Goal: Check status: Check status

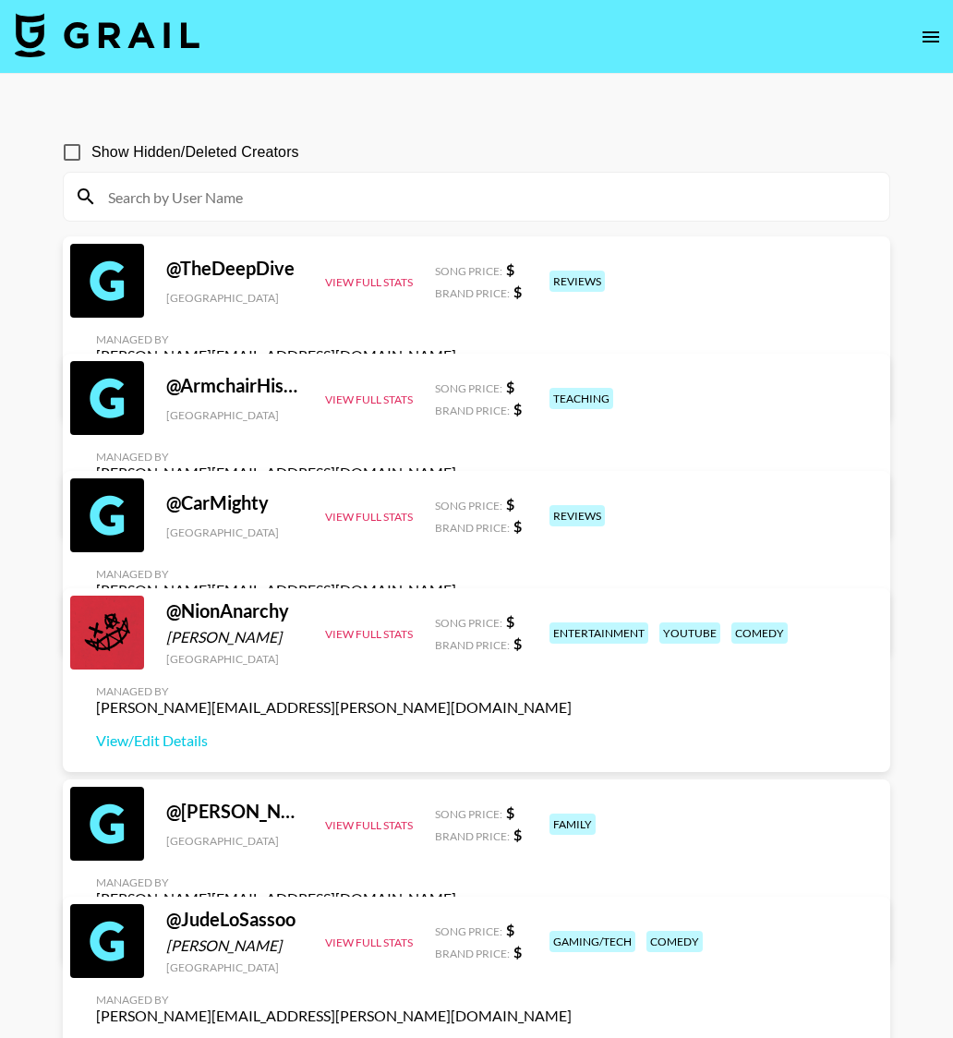
click at [129, 18] on img at bounding box center [107, 35] width 185 height 44
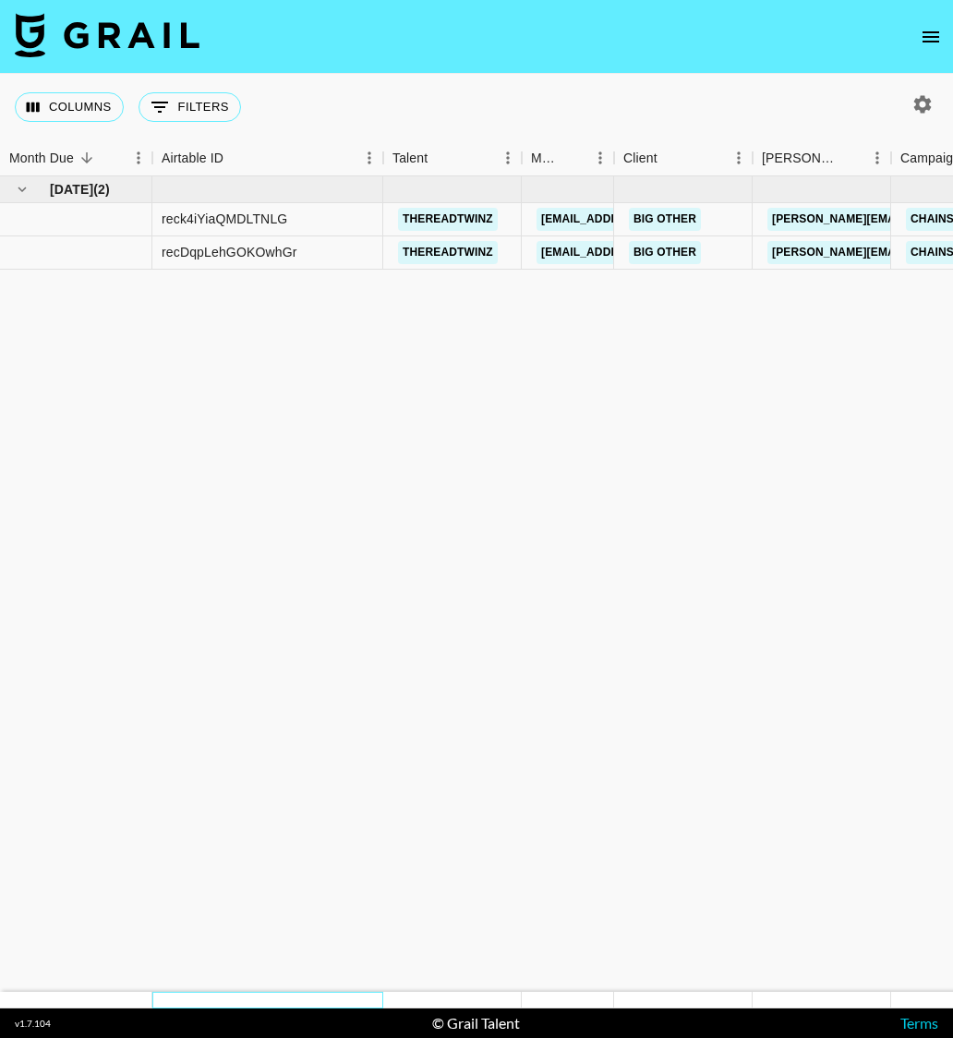
drag, startPoint x: 352, startPoint y: 998, endPoint x: 617, endPoint y: 1005, distance: 265.1
click at [638, 1010] on section "Columns 0 Filters + Booking Month Due Airtable ID Talent Manager Client [PERSON…" at bounding box center [476, 519] width 953 height 1038
drag, startPoint x: 495, startPoint y: 995, endPoint x: 689, endPoint y: 999, distance: 193.9
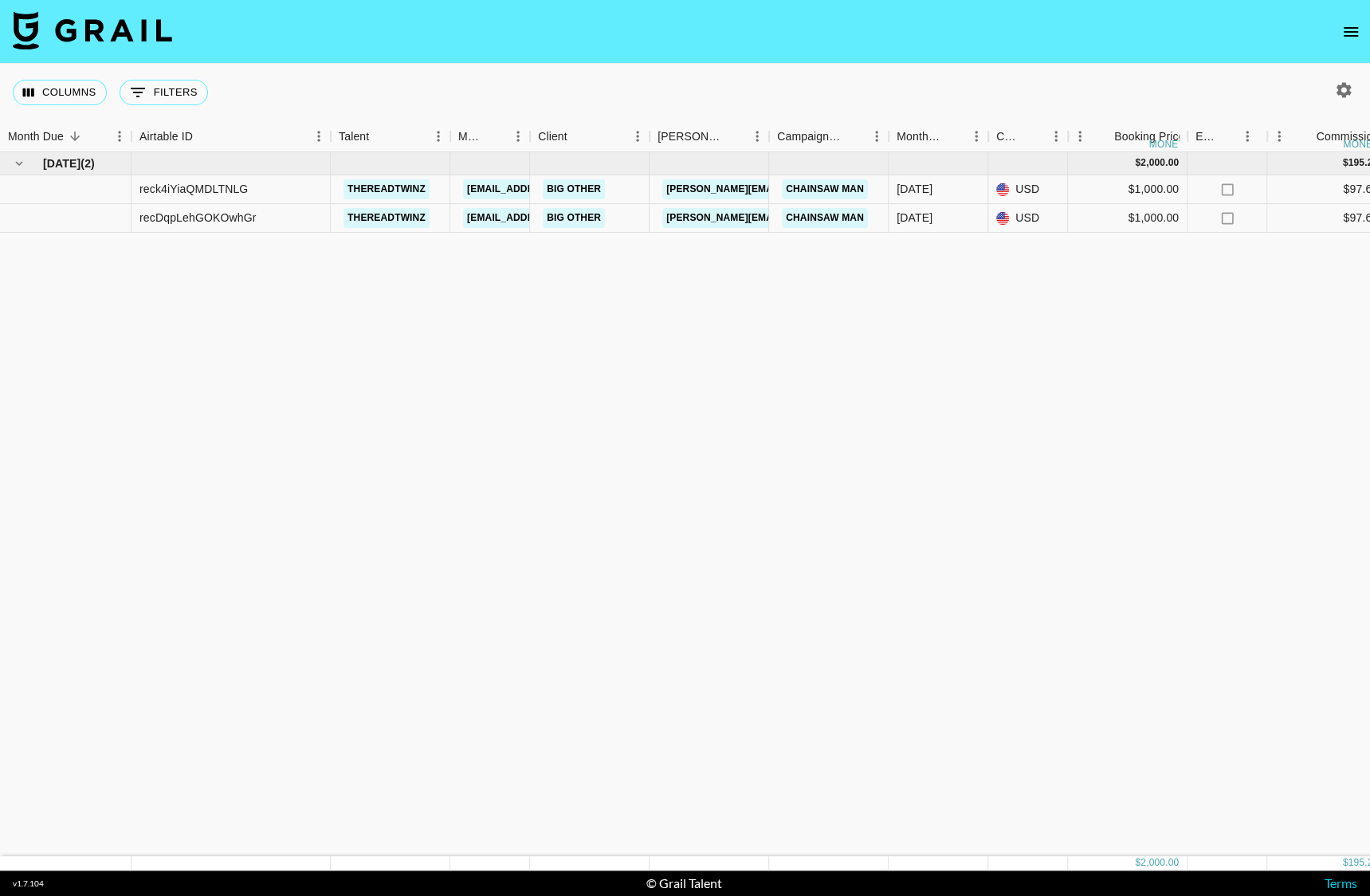
drag, startPoint x: 1079, startPoint y: 332, endPoint x: 1355, endPoint y: 341, distance: 276.1
click at [822, 341] on div "[DATE] ( 2 ) $ 2,000.00 $ 195.25 reck4iYiaQMDLTNLG thereadtwinz [EMAIL_ADDRESS]…" at bounding box center [1323, 503] width 2646 height 704
drag, startPoint x: 401, startPoint y: 439, endPoint x: 1025, endPoint y: 243, distance: 654.1
click at [822, 266] on div "[DATE] ( 2 ) $ 2,000.00 $ 195.25 reck4iYiaQMDLTNLG thereadtwinz [EMAIL_ADDRESS]…" at bounding box center [1323, 503] width 2646 height 704
drag, startPoint x: 270, startPoint y: 81, endPoint x: 1241, endPoint y: 677, distance: 1139.3
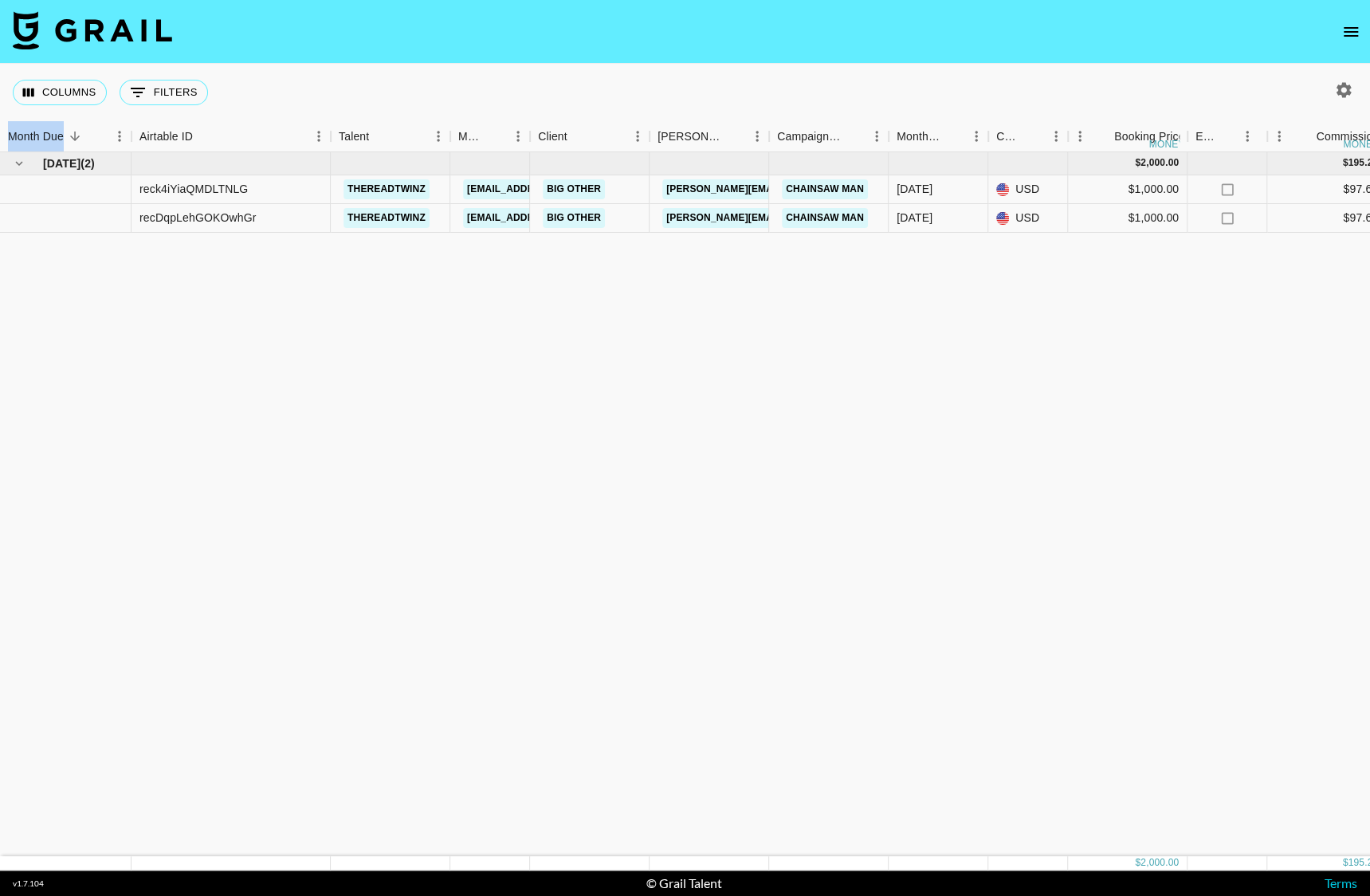
click at [822, 678] on div "Columns 0 Filters + Booking Month Due Airtable ID Talent Manager Client [PERSON…" at bounding box center [685, 467] width 1370 height 806
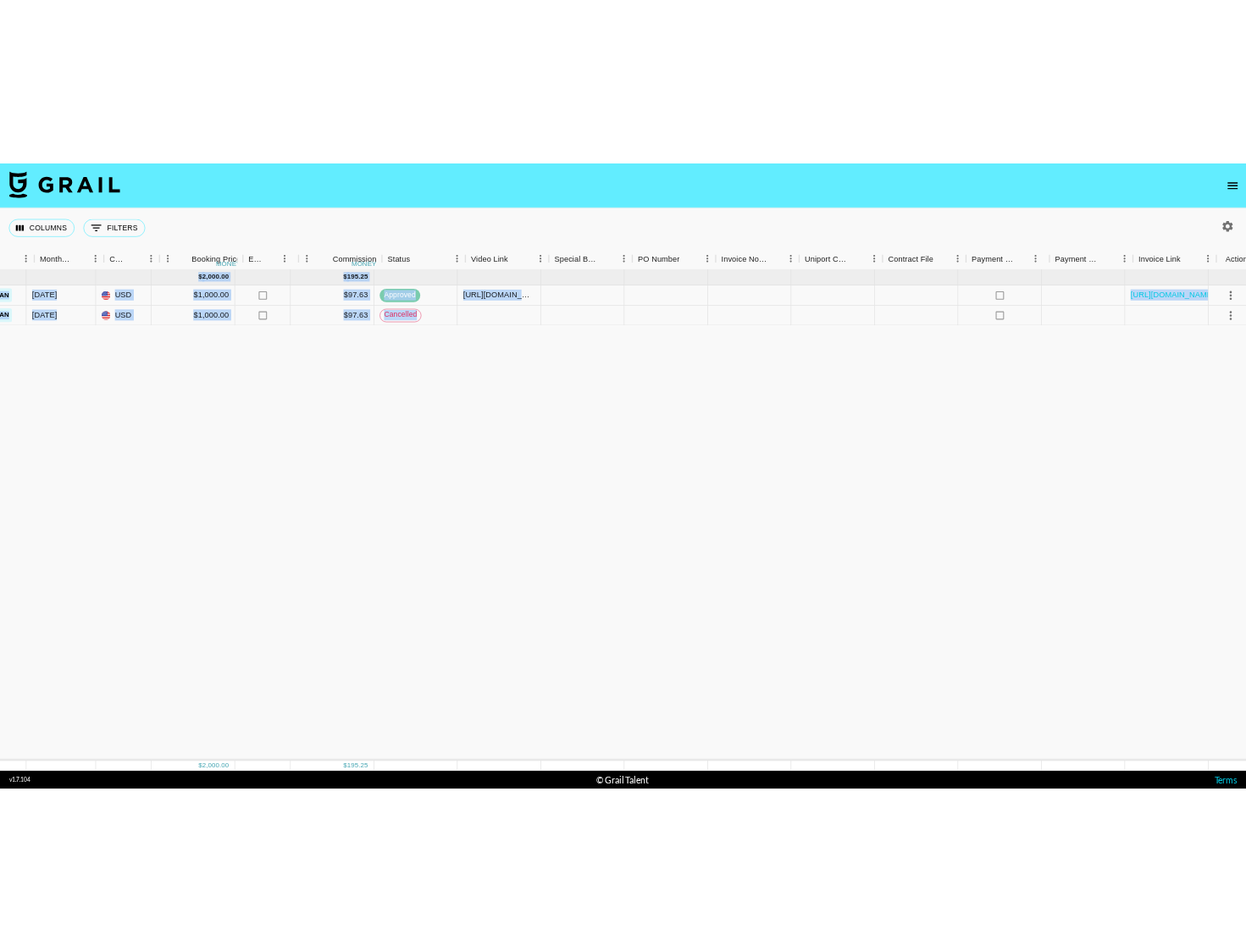
scroll to position [0, 915]
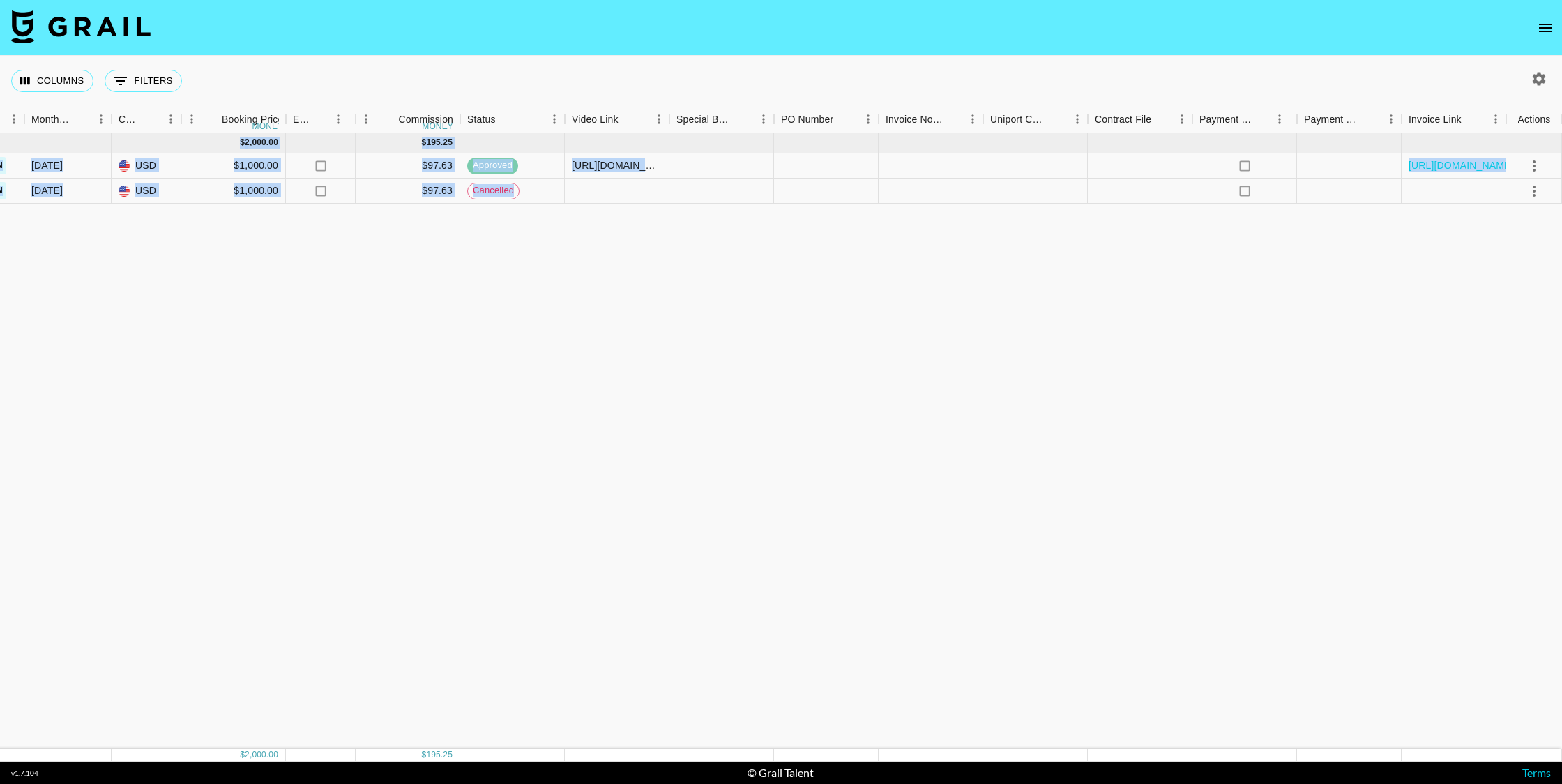
drag, startPoint x: 1299, startPoint y: 284, endPoint x: 1561, endPoint y: 196, distance: 276.4
click at [719, 196] on div "[DATE] ( 2 ) $ 2,000.00 $ 195.25 reck4iYiaQMDLTNLG thereadtwinz [EMAIL_ADDRESS]…" at bounding box center [404, 440] width 2315 height 616
click at [719, 165] on link "[URL][DOMAIN_NAME]" at bounding box center [1461, 165] width 105 height 14
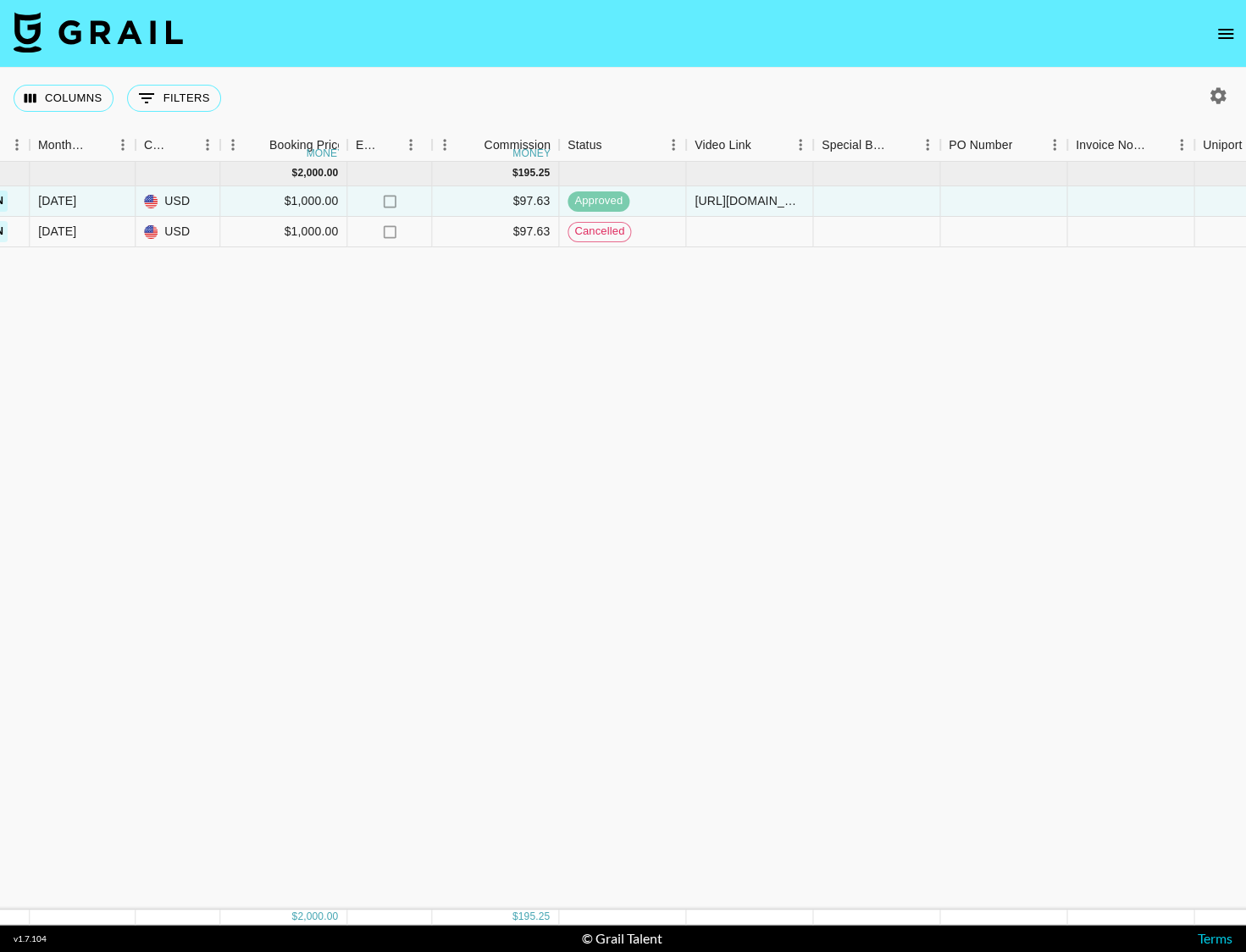
click at [873, 324] on div "[DATE] ( 2 ) $ 2,000.00 $ 195.25 reck4iYiaQMDLTNLG thereadtwinz [EMAIL_ADDRESS]…" at bounding box center [491, 535] width 2812 height 747
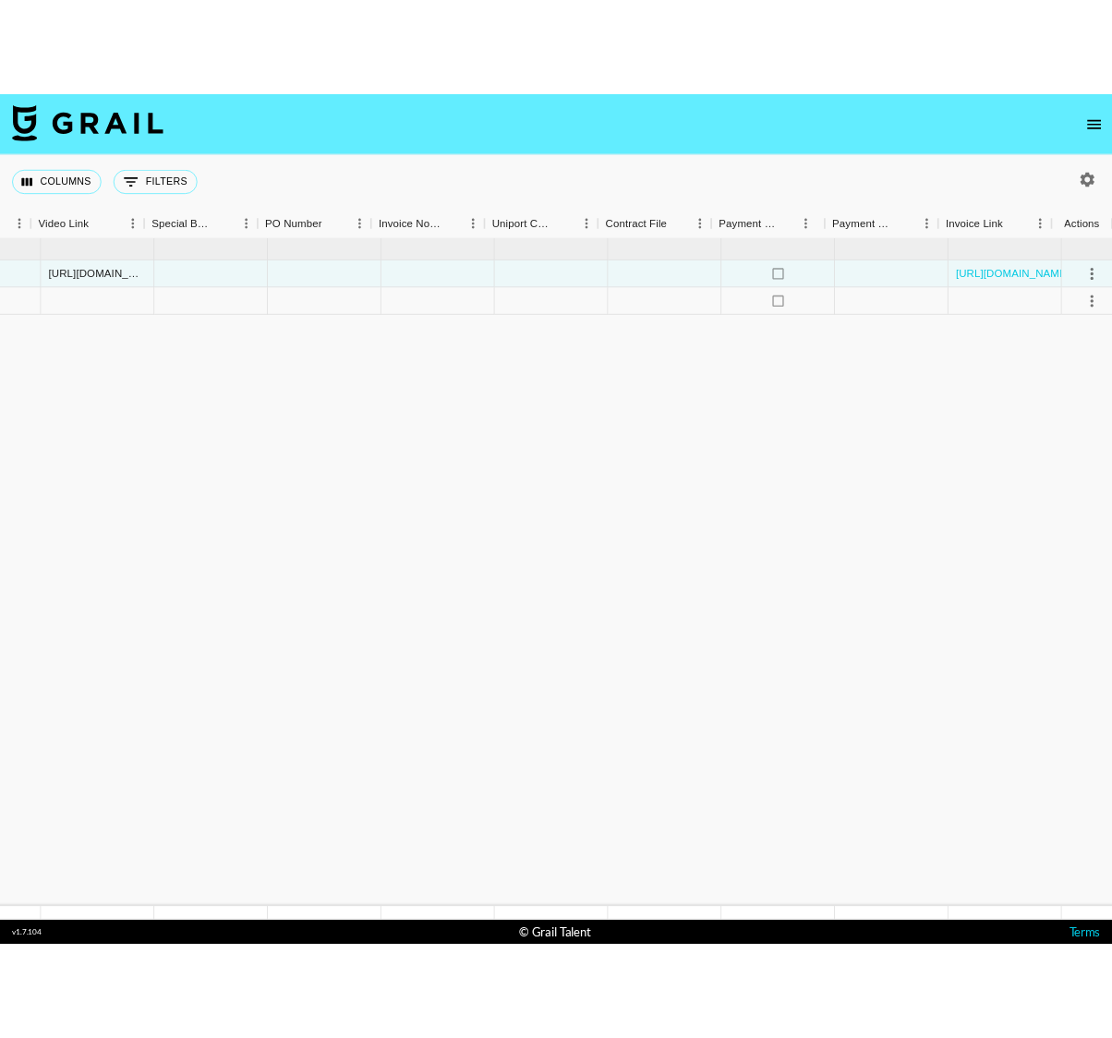
scroll to position [0, 1707]
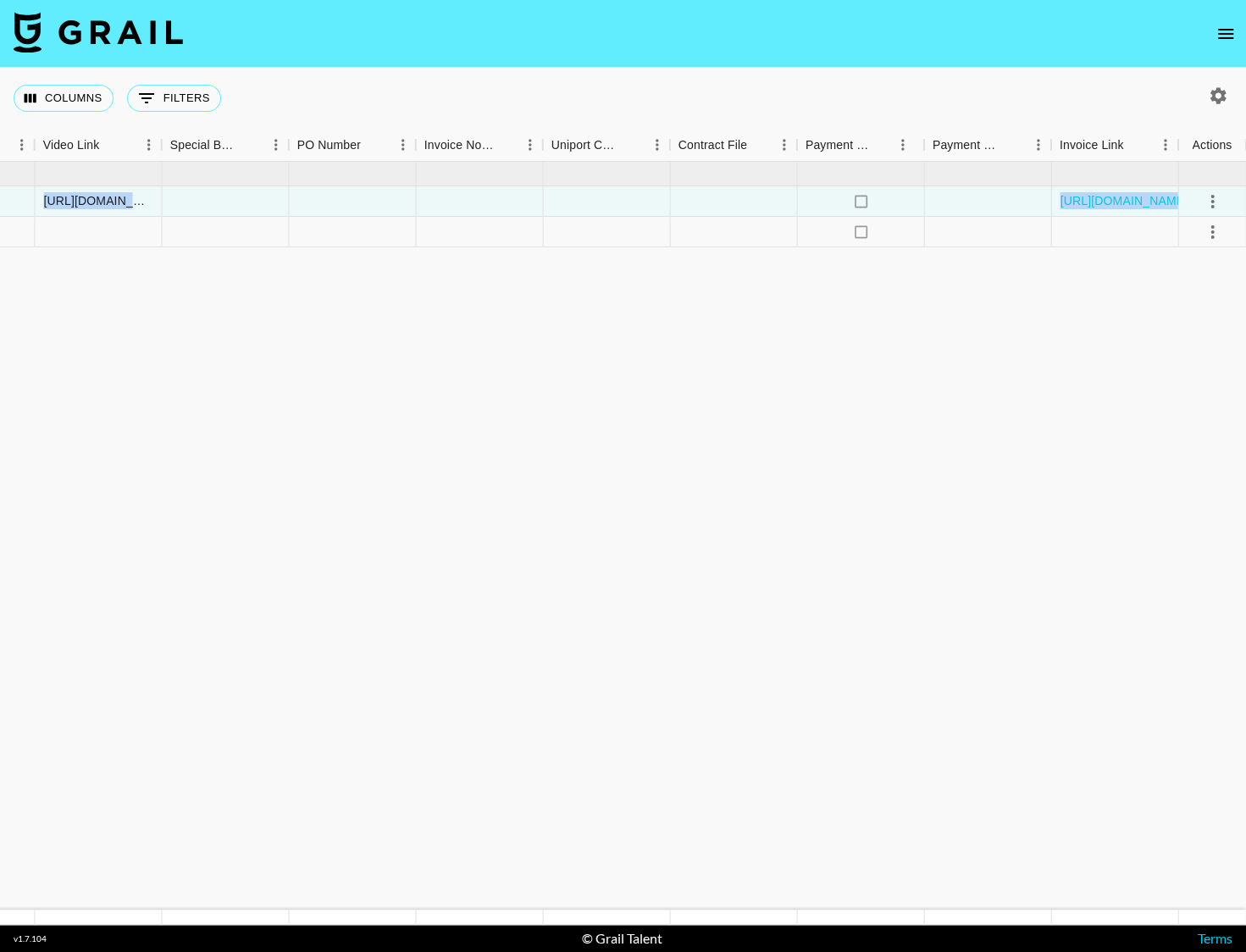
drag, startPoint x: 773, startPoint y: 282, endPoint x: 1186, endPoint y: 216, distance: 418.2
click at [873, 199] on div at bounding box center [987, 201] width 127 height 30
click at [873, 203] on div at bounding box center [987, 201] width 127 height 30
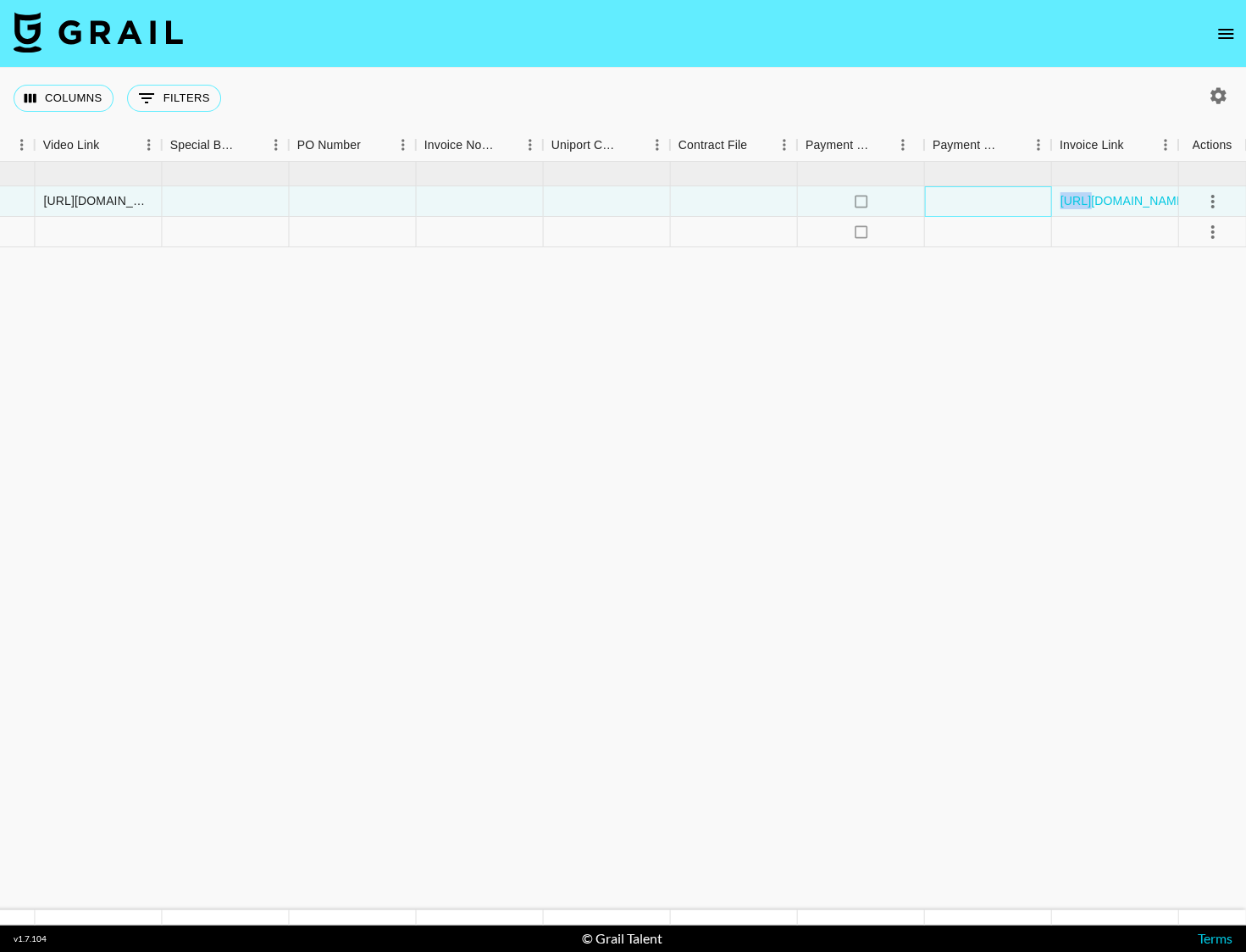
click at [873, 203] on div at bounding box center [987, 201] width 127 height 30
click at [487, 208] on div at bounding box center [479, 201] width 127 height 30
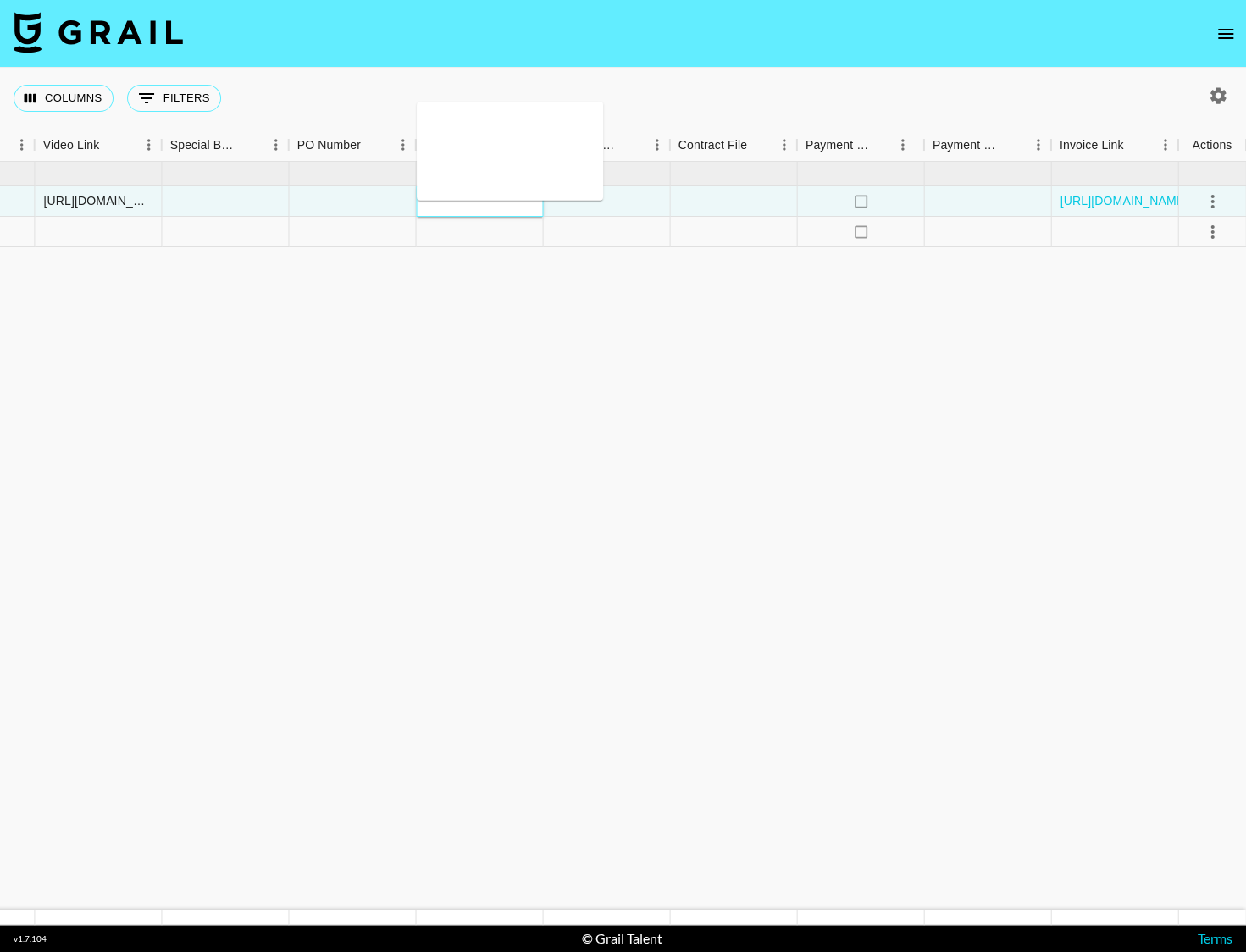
click at [467, 205] on div at bounding box center [479, 201] width 127 height 30
click at [469, 157] on textarea at bounding box center [510, 150] width 172 height 78
paste textarea "INV-29737"
type textarea "INV-29737"
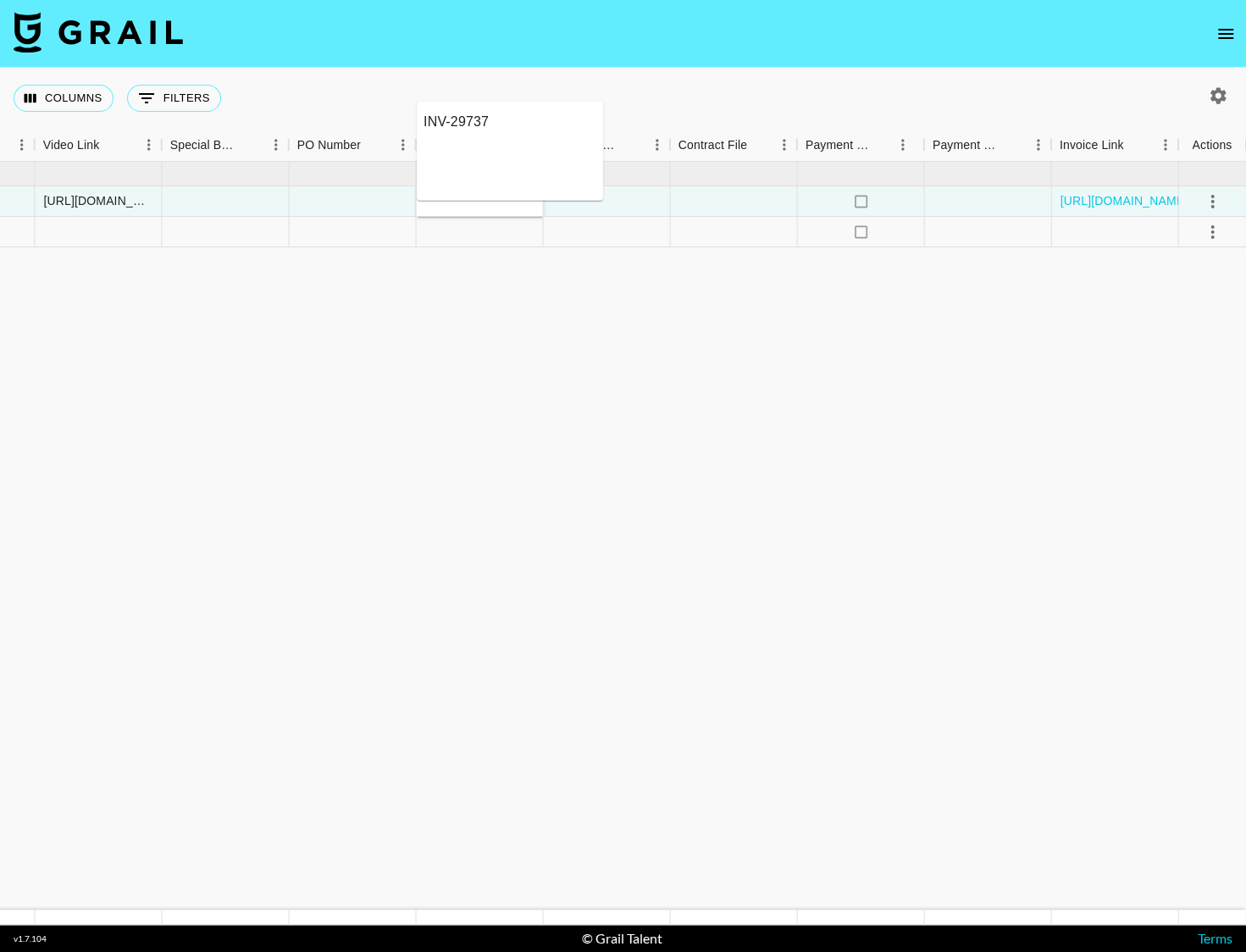
click at [245, 205] on div at bounding box center [225, 201] width 127 height 30
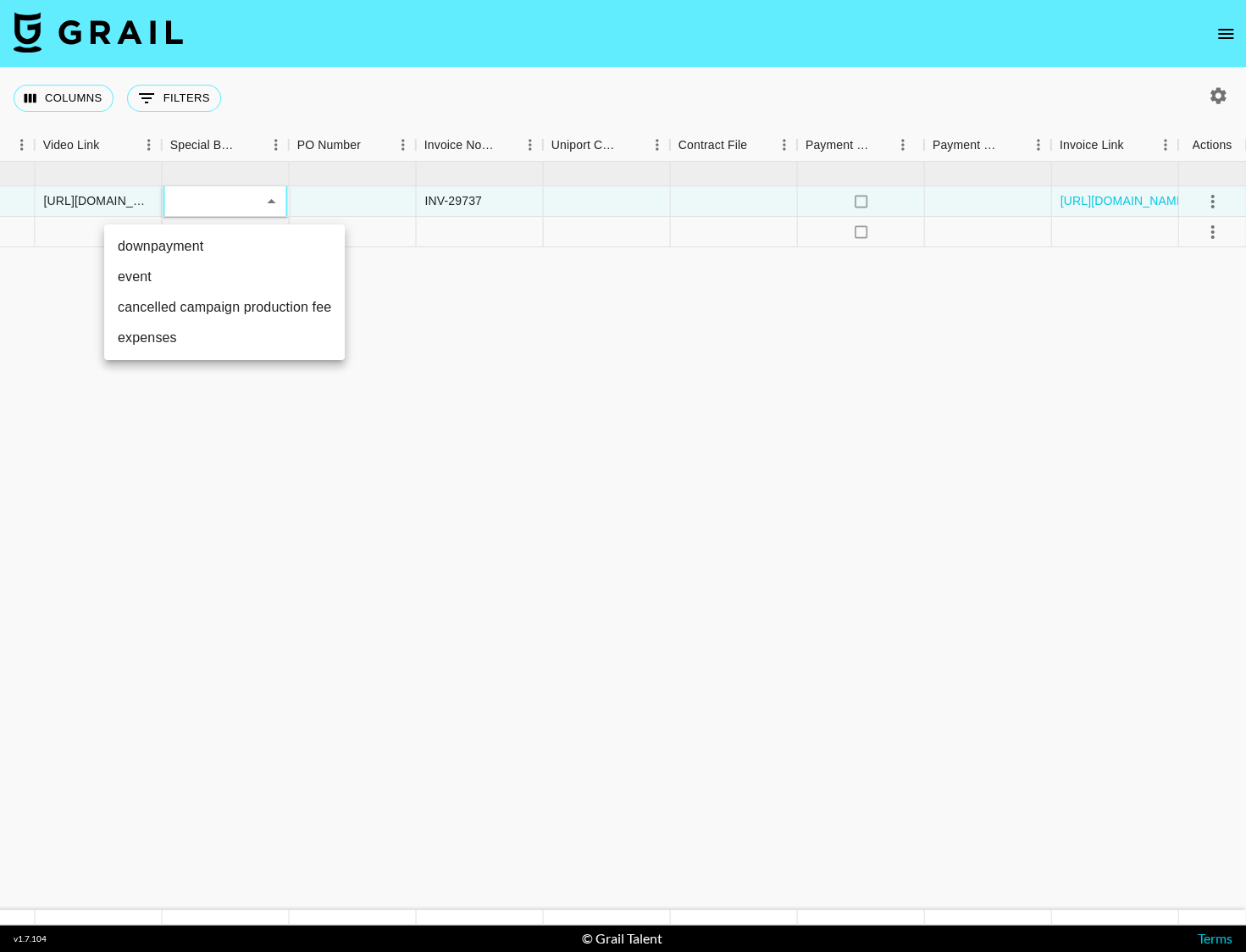
click at [668, 338] on div at bounding box center [623, 476] width 1246 height 952
click at [355, 199] on div at bounding box center [352, 201] width 127 height 30
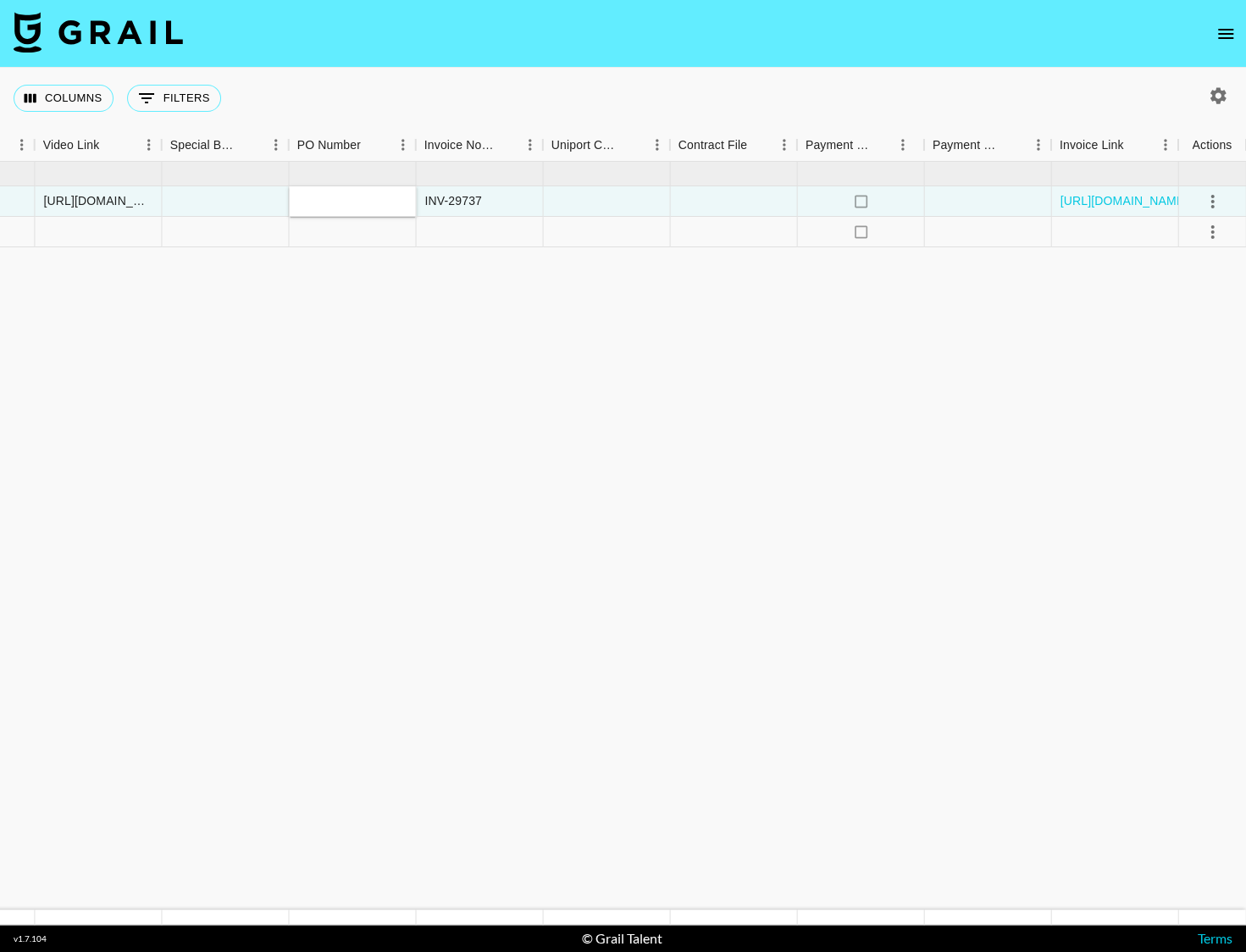
click at [400, 143] on icon "Menu" at bounding box center [403, 145] width 17 height 17
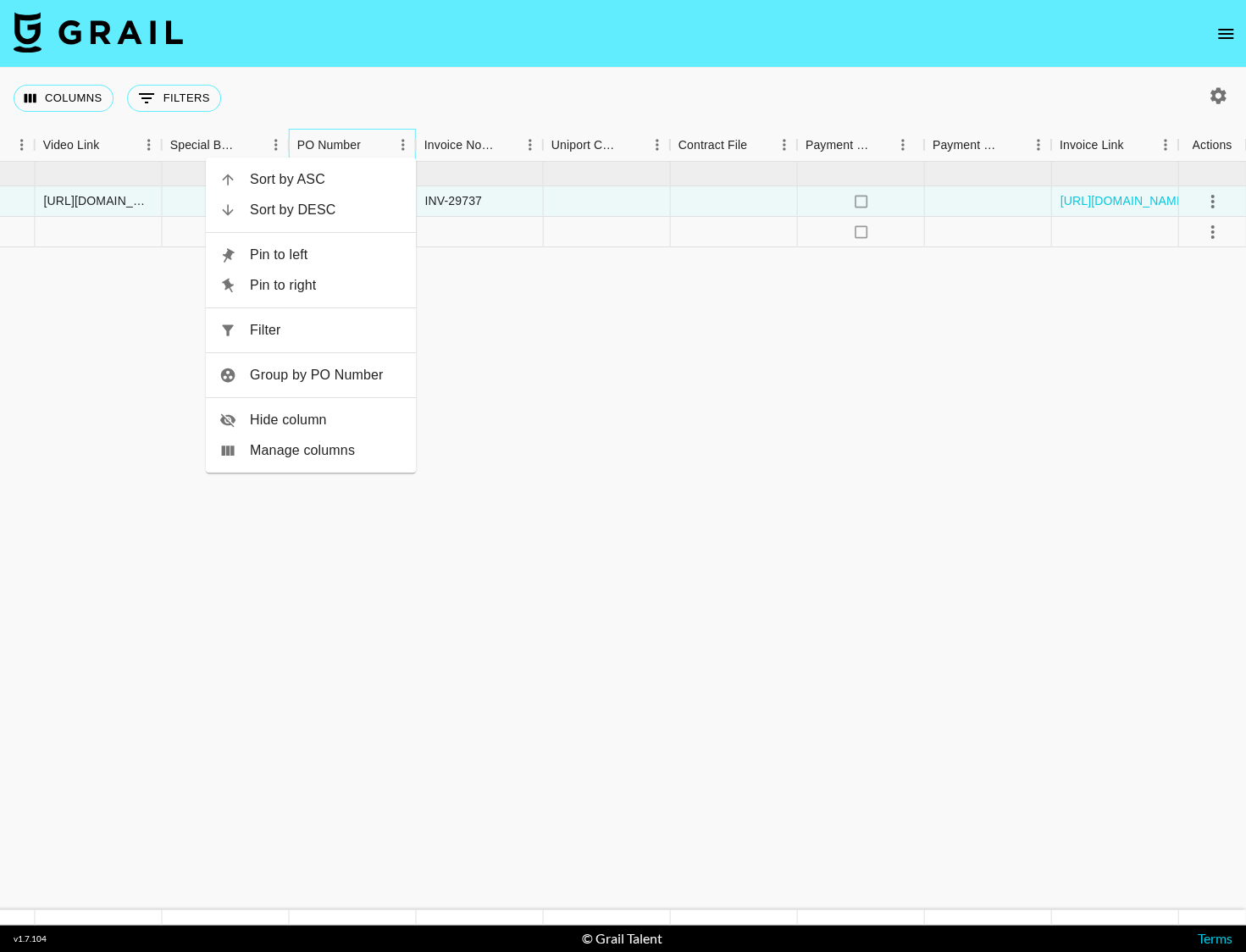
click at [324, 137] on div "PO Number" at bounding box center [328, 145] width 63 height 33
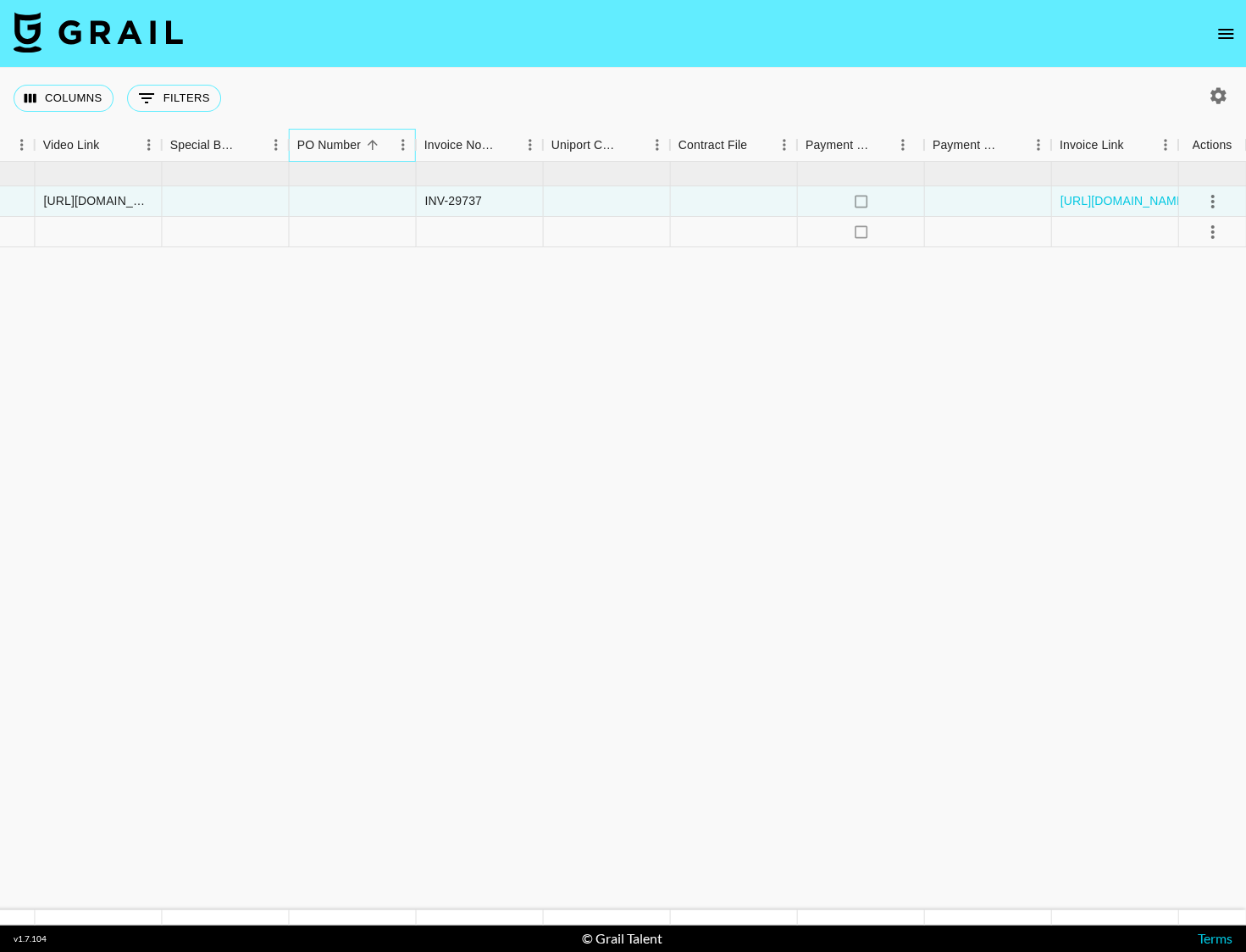
click at [327, 145] on div "PO Number" at bounding box center [328, 145] width 63 height 33
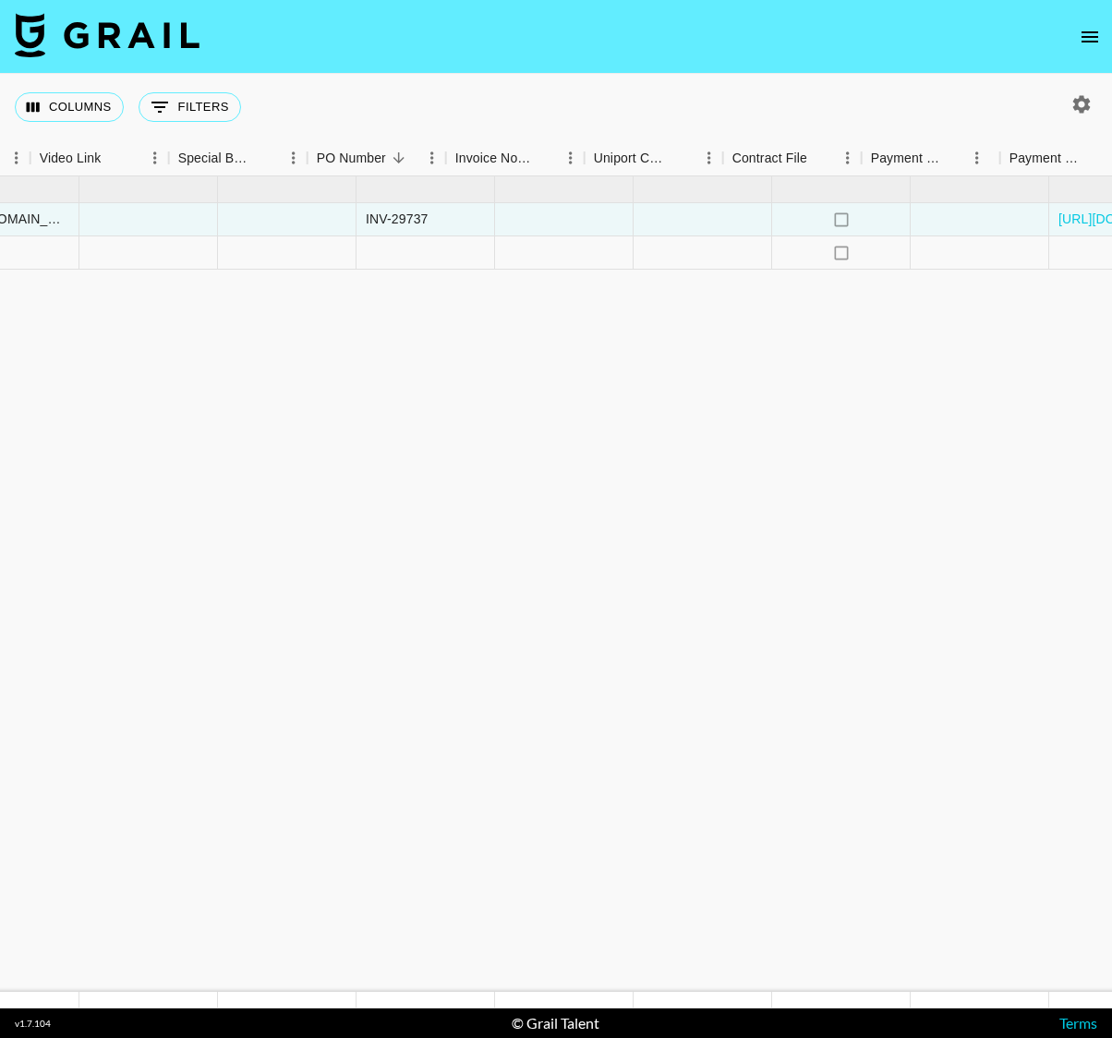
drag, startPoint x: 559, startPoint y: 371, endPoint x: 1065, endPoint y: 241, distance: 522.4
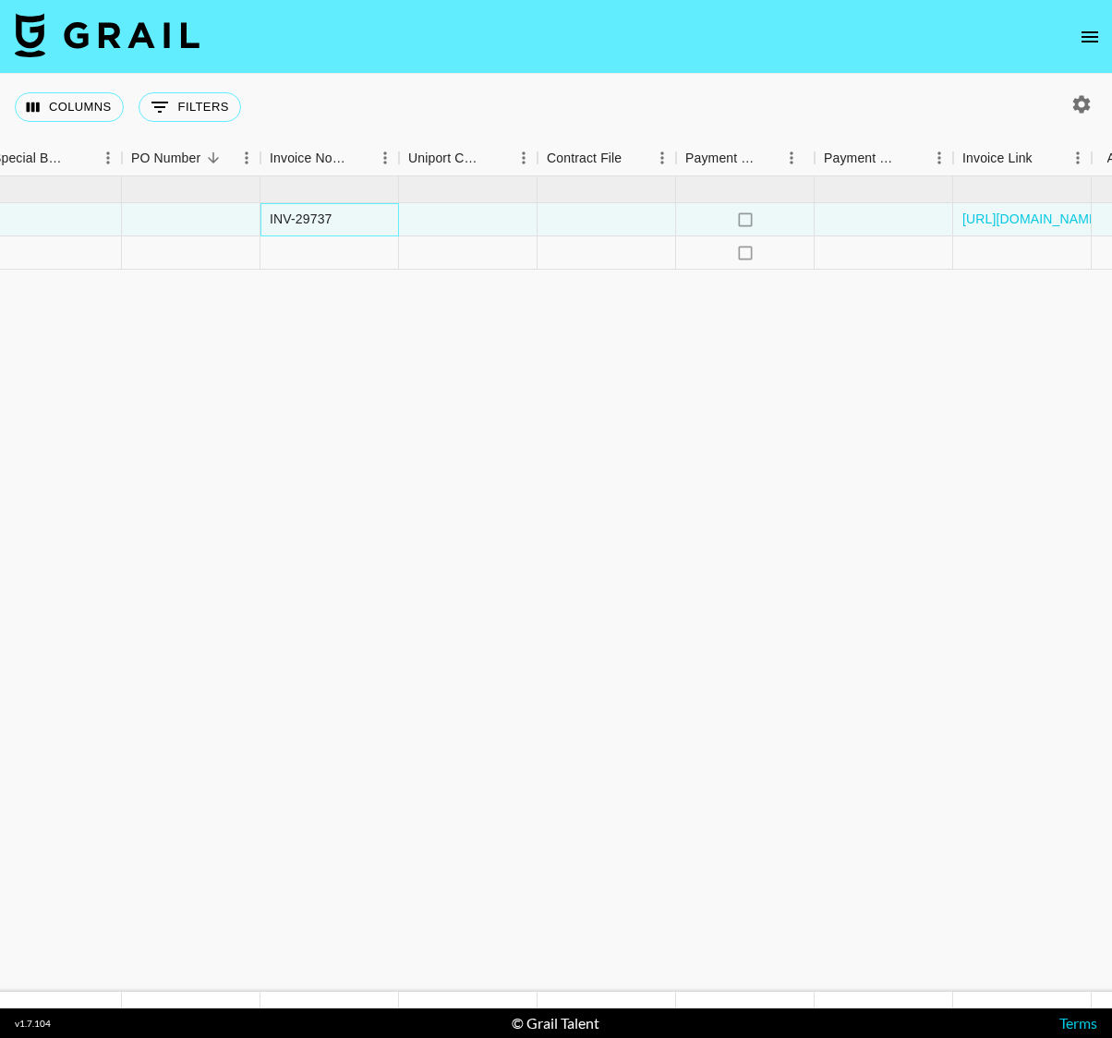
click at [314, 219] on div "INV-29737" at bounding box center [301, 219] width 63 height 18
click at [350, 154] on textarea "INV-29737" at bounding box center [363, 164] width 188 height 85
drag, startPoint x: 518, startPoint y: 93, endPoint x: 479, endPoint y: 123, distance: 48.8
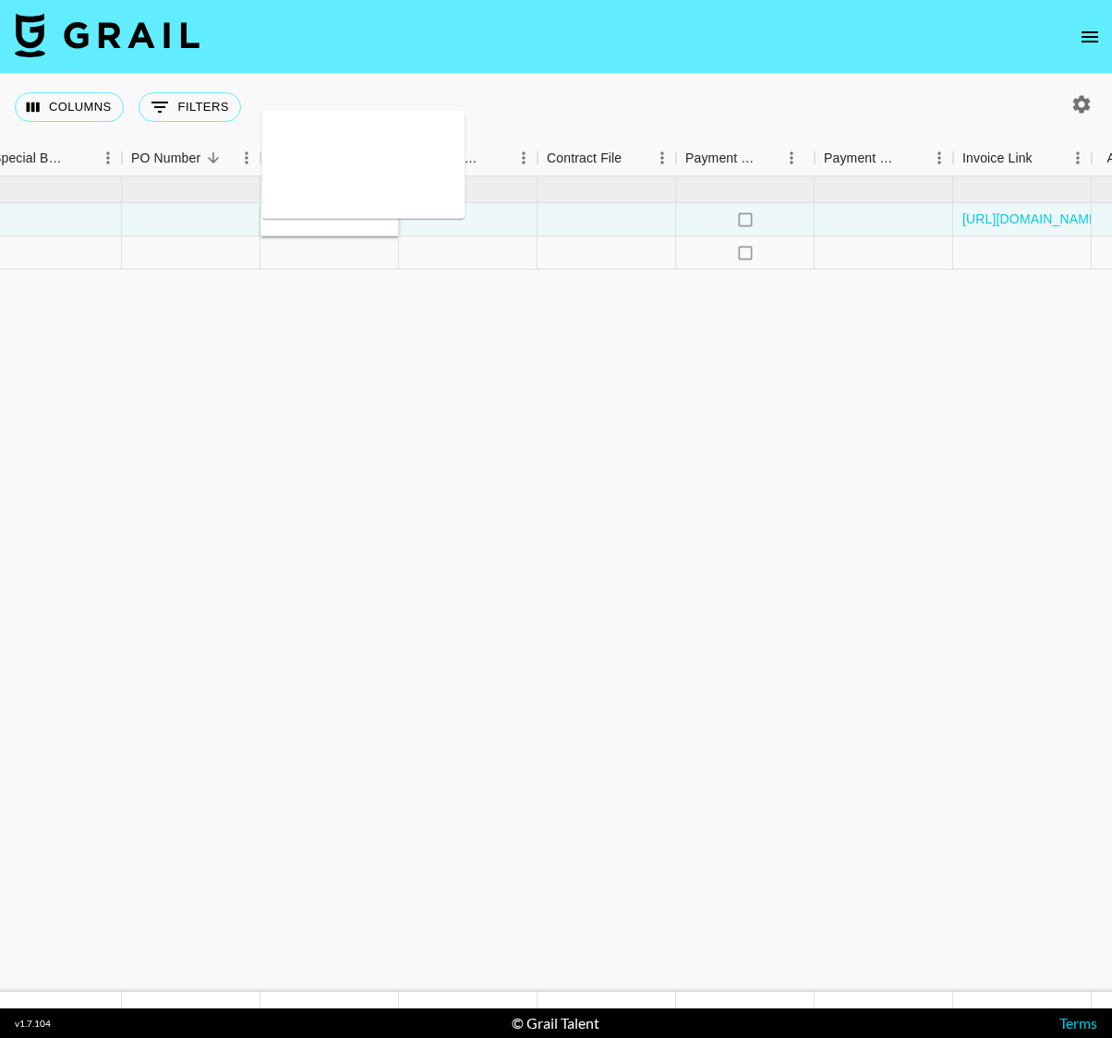
click at [518, 93] on div "Columns 0 Filters + Booking" at bounding box center [556, 107] width 1112 height 66
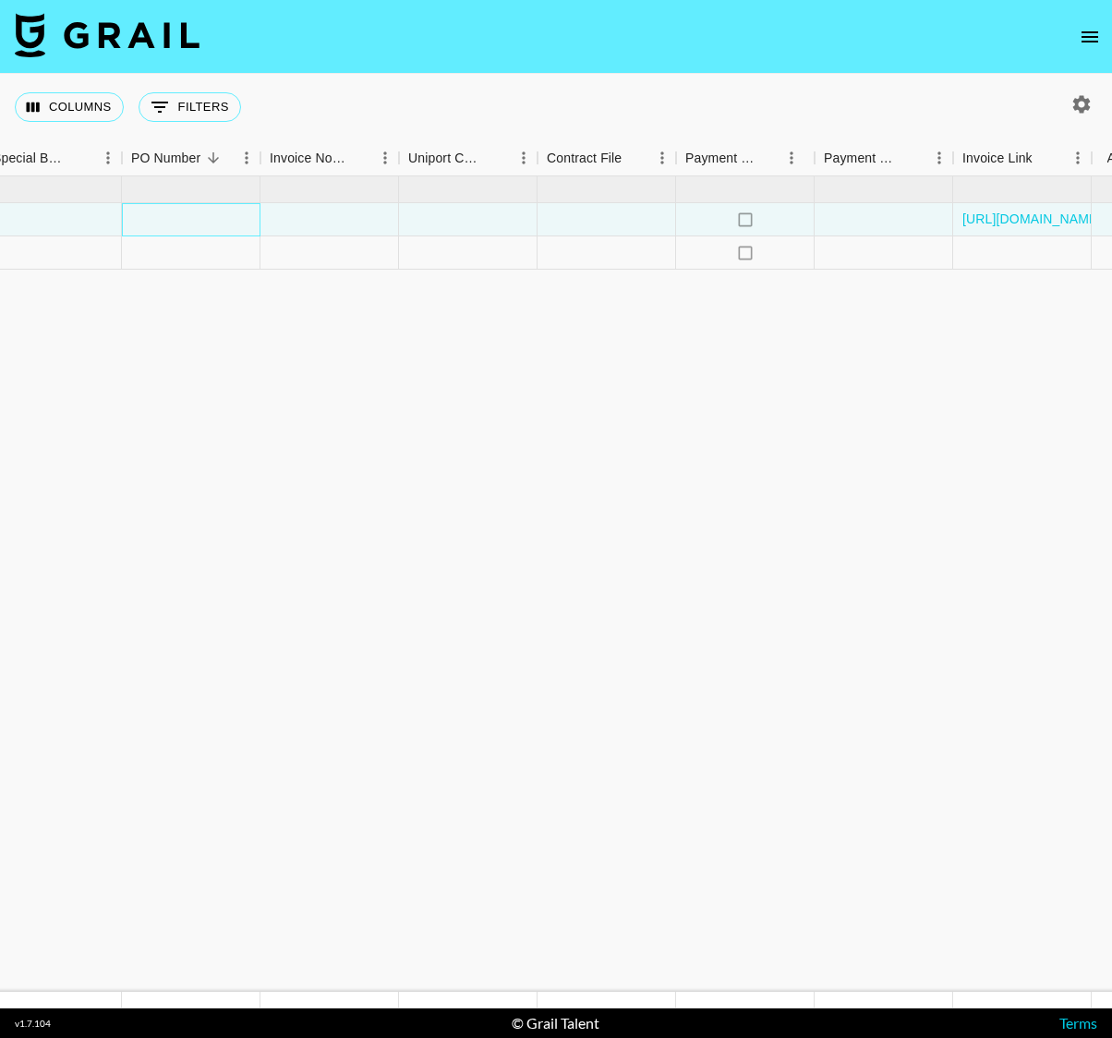
click at [216, 218] on div at bounding box center [191, 219] width 138 height 33
click at [134, 216] on input "INV-29737" at bounding box center [191, 219] width 136 height 15
type input "INV-29737"
click at [750, 213] on icon "no" at bounding box center [745, 220] width 18 height 18
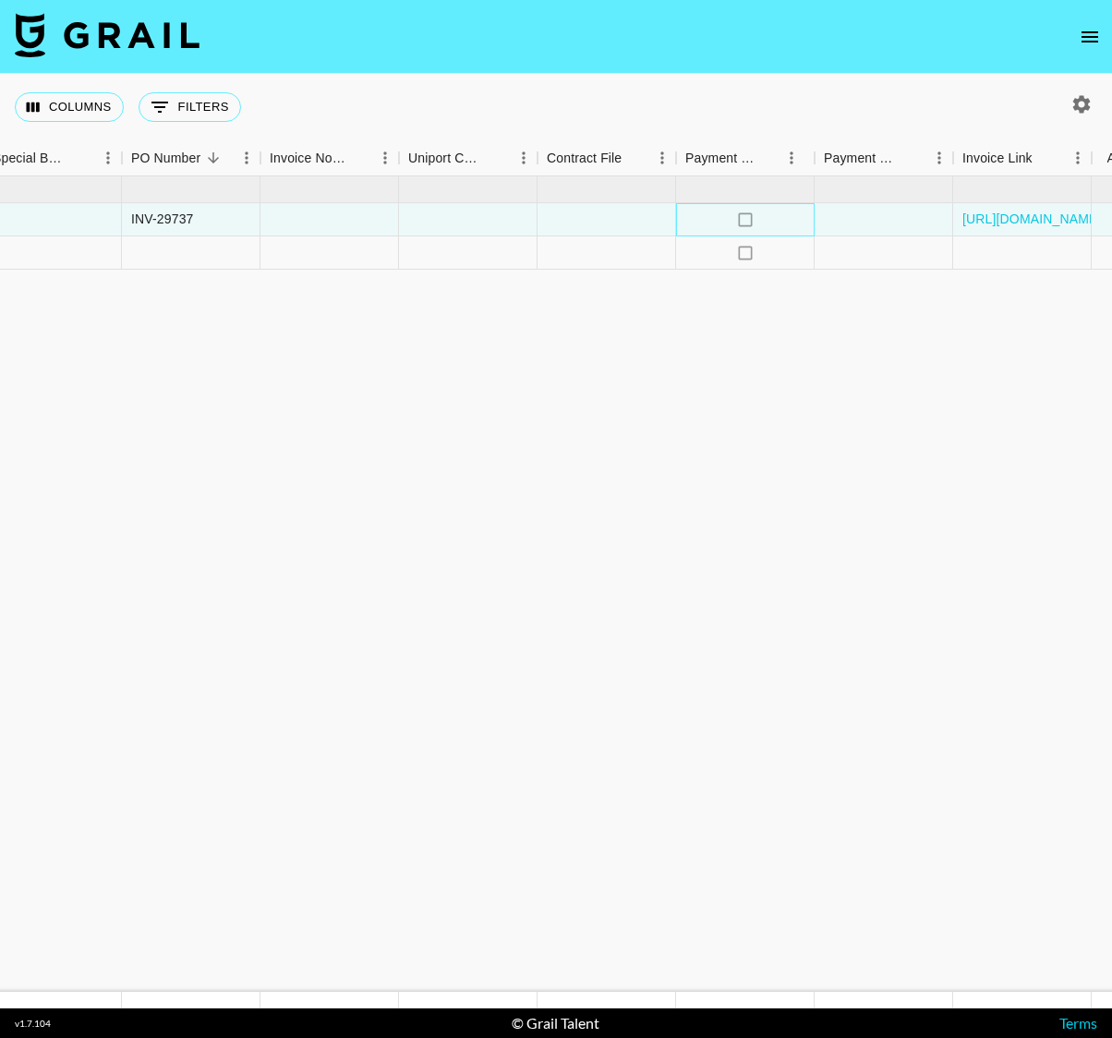
click at [745, 217] on icon "no" at bounding box center [745, 220] width 18 height 18
click at [882, 219] on div at bounding box center [883, 219] width 138 height 33
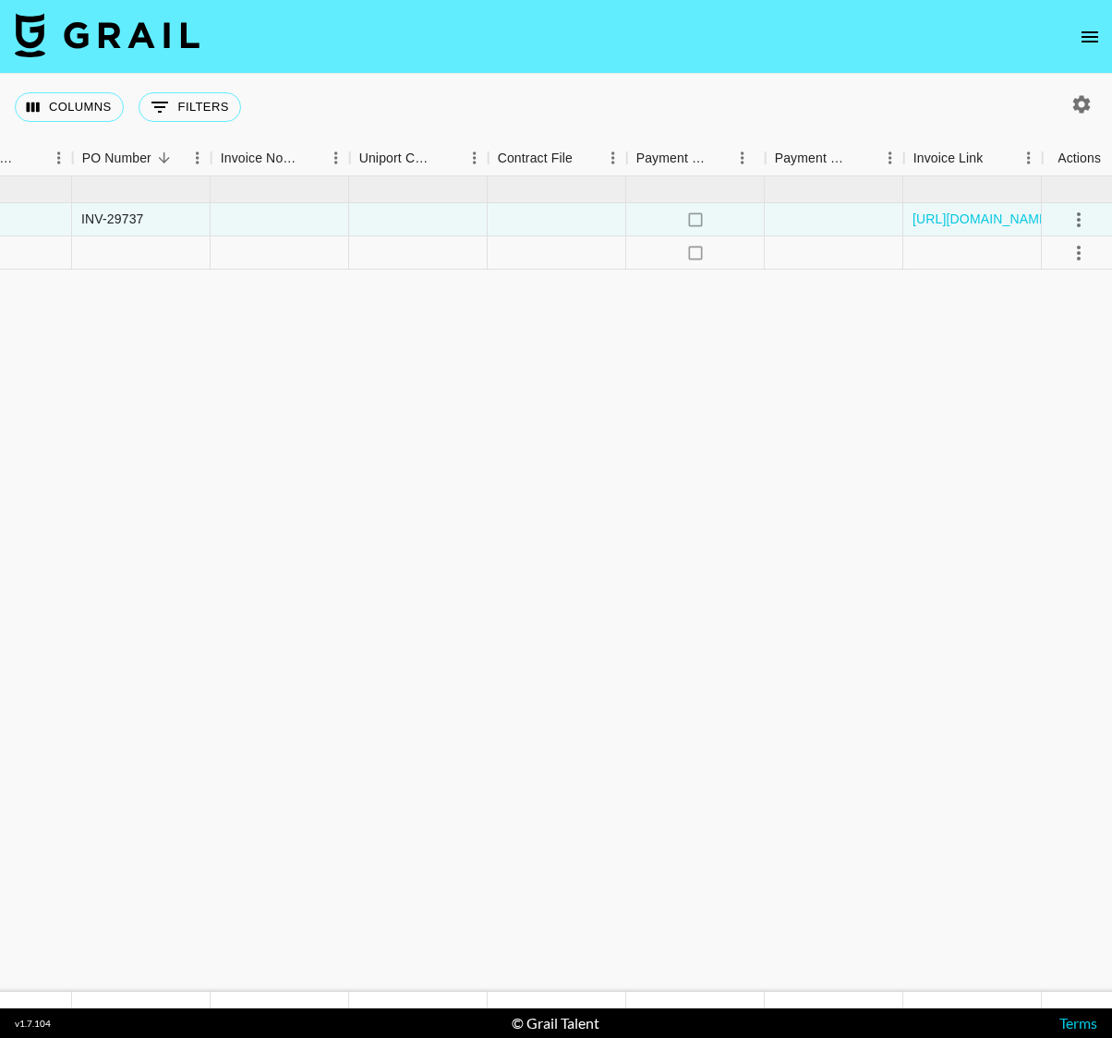
scroll to position [0, 1954]
click at [952, 213] on icon "select merge strategy" at bounding box center [1075, 220] width 22 height 22
click at [526, 216] on div at bounding box center [553, 219] width 138 height 33
click at [377, 219] on div at bounding box center [414, 219] width 138 height 33
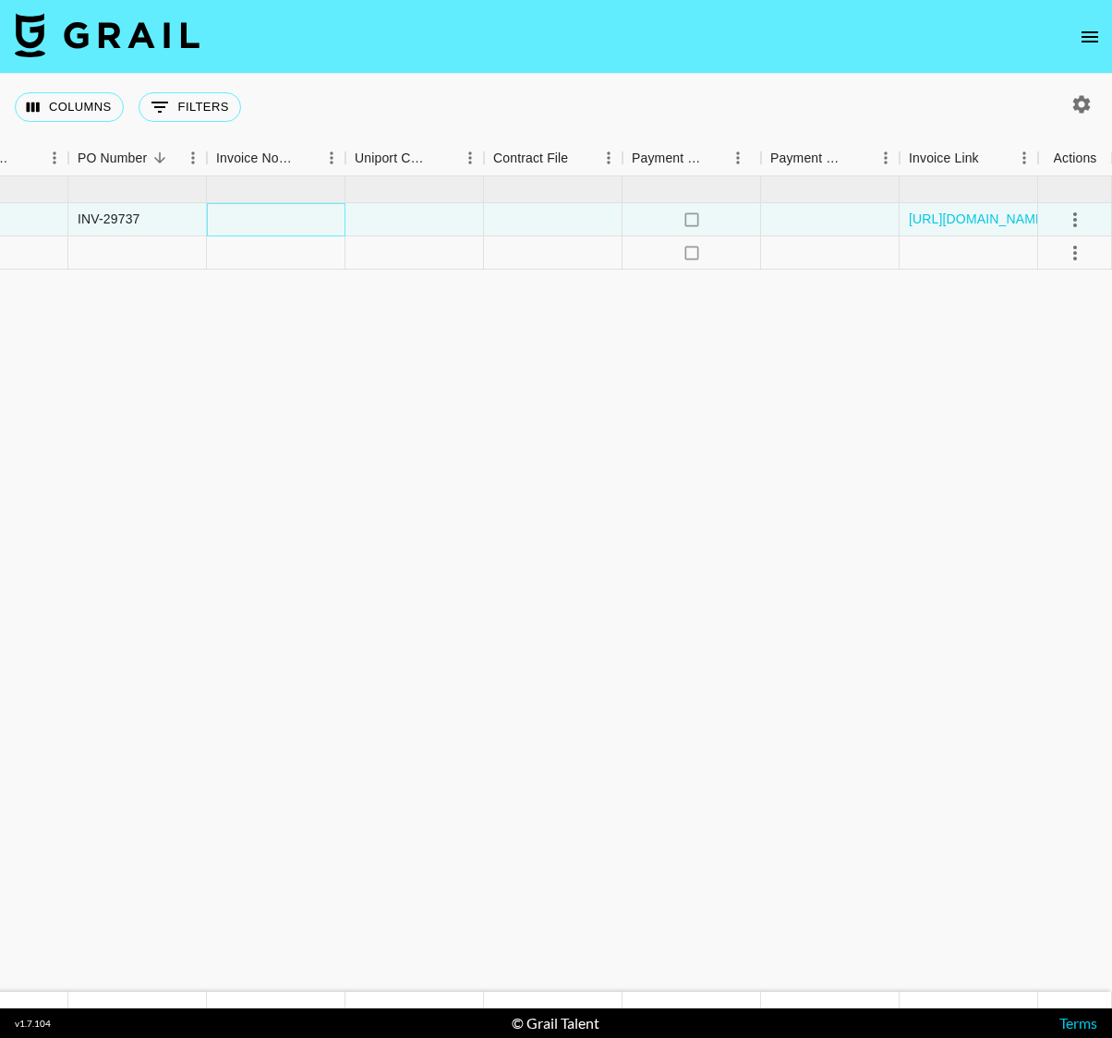
click at [301, 219] on div at bounding box center [276, 219] width 138 height 33
